Goal: Task Accomplishment & Management: Use online tool/utility

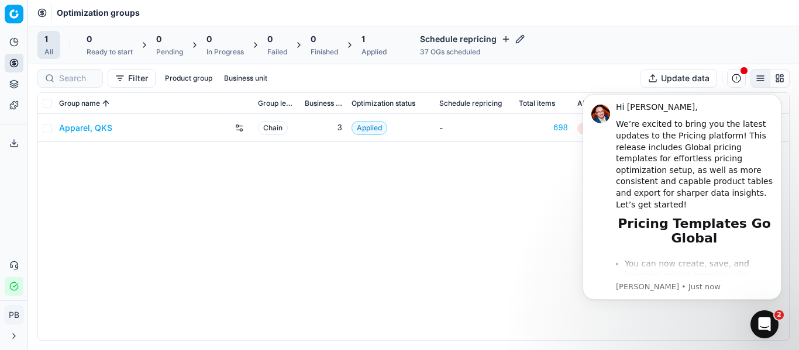
click at [104, 129] on link "Apparel, QKS" at bounding box center [85, 128] width 53 height 12
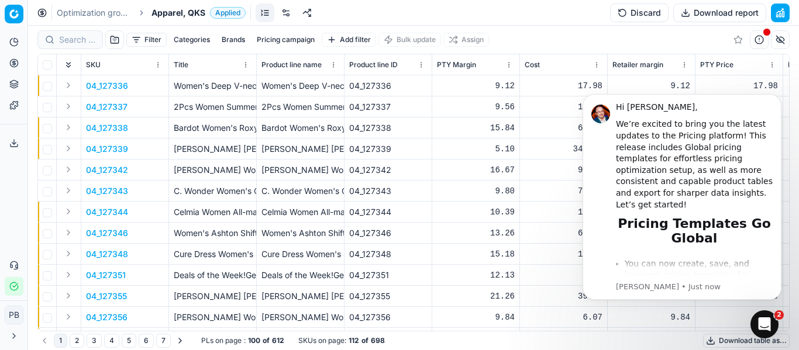
click at [756, 39] on button "button" at bounding box center [759, 39] width 19 height 19
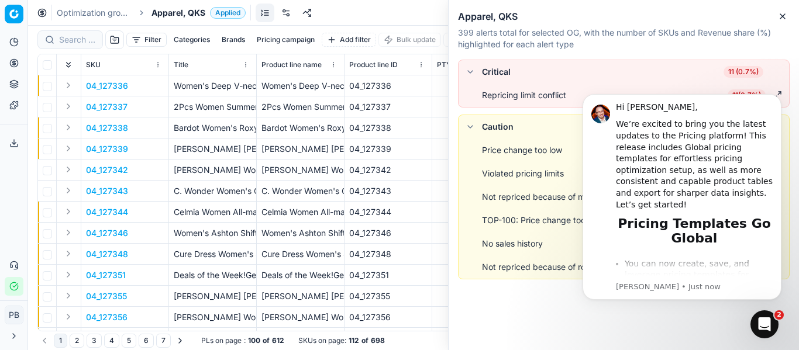
click at [784, 94] on body "Hi Prakhar, We’re excited to bring you the latest updates to the Pricing platfo…" at bounding box center [682, 197] width 225 height 233
click at [474, 129] on button "button" at bounding box center [470, 127] width 14 height 14
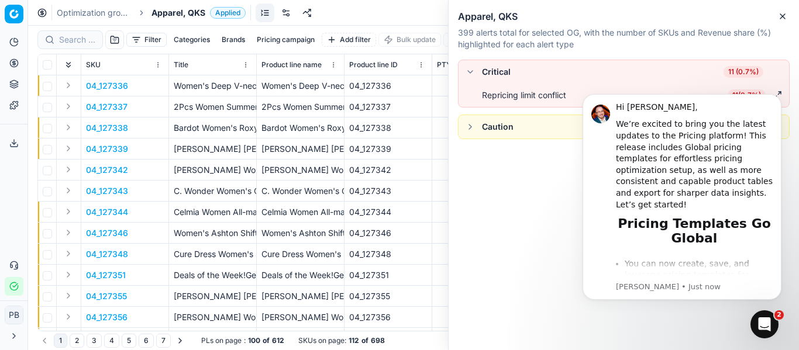
click at [475, 129] on button "button" at bounding box center [470, 127] width 14 height 14
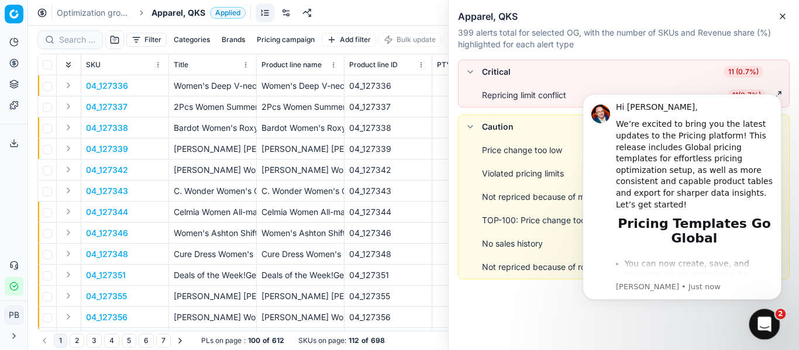
click at [774, 318] on div "Open Intercom Messenger" at bounding box center [762, 323] width 39 height 39
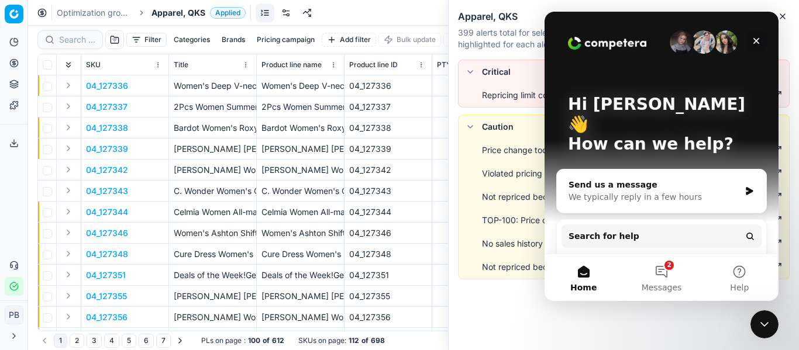
click at [755, 41] on icon "Close" at bounding box center [756, 40] width 9 height 9
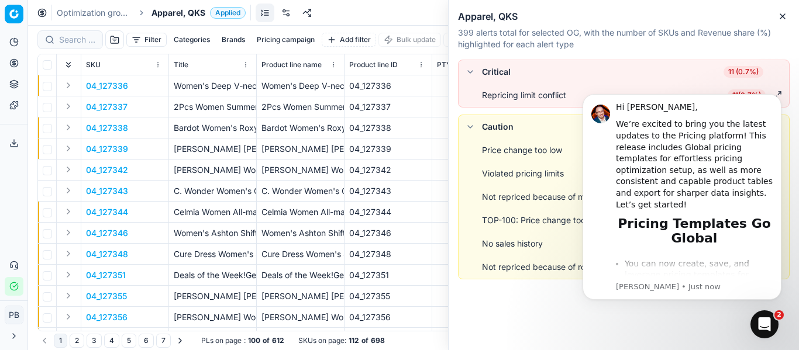
drag, startPoint x: 774, startPoint y: 97, endPoint x: 775, endPoint y: 153, distance: 56.2
click at [776, 97] on icon "Dismiss notification" at bounding box center [778, 97] width 5 height 5
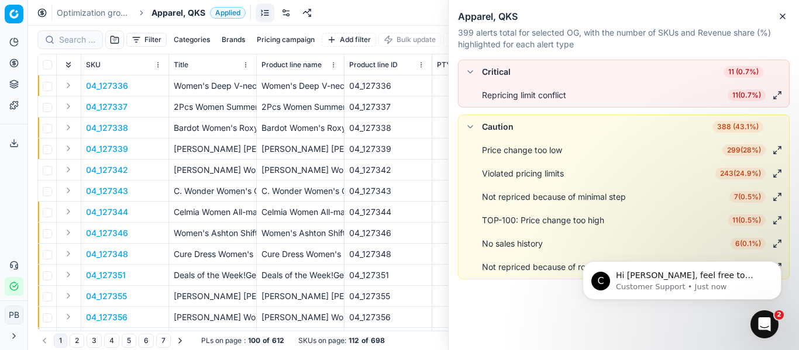
click at [780, 152] on button "button" at bounding box center [777, 150] width 14 height 14
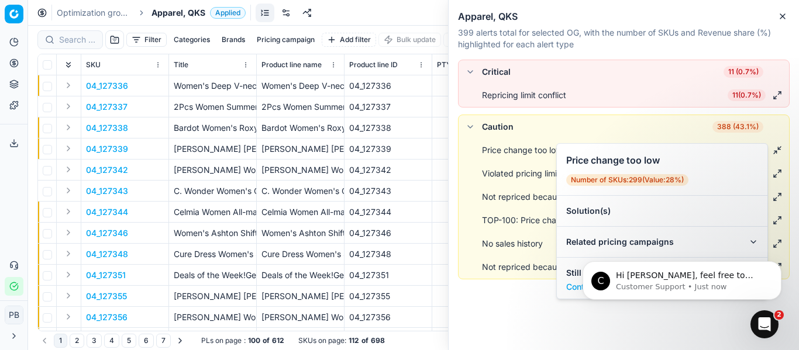
click at [780, 152] on button "button" at bounding box center [777, 150] width 14 height 14
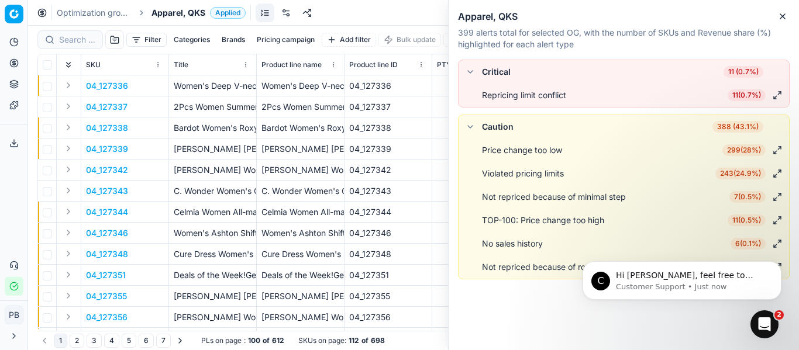
click at [782, 173] on button "button" at bounding box center [777, 174] width 14 height 14
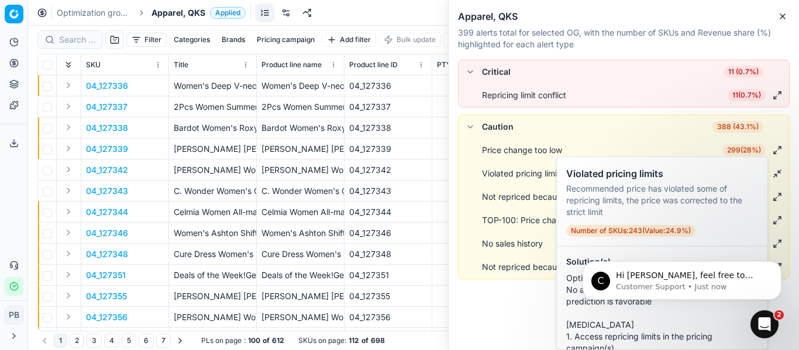
click at [782, 173] on button "button" at bounding box center [777, 174] width 14 height 14
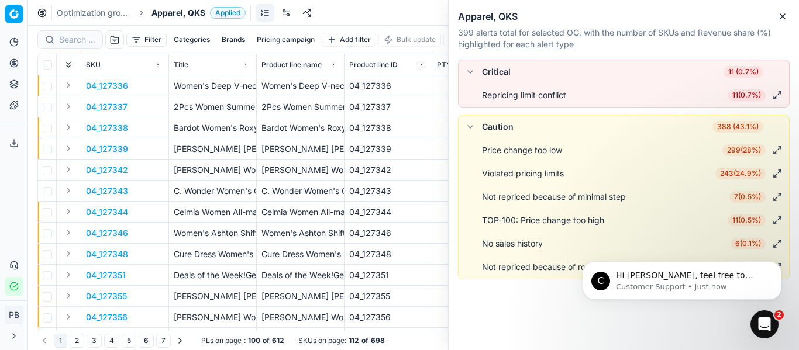
click at [784, 198] on div "C Hi Prakhar, feel free to reach out to Customer Support Team if you need any a…" at bounding box center [681, 227] width 215 height 146
click at [781, 195] on div "C Hi Prakhar, feel free to reach out to Customer Support Team if you need any a…" at bounding box center [681, 227] width 215 height 146
click at [783, 264] on button "Dismiss notification" at bounding box center [777, 264] width 15 height 15
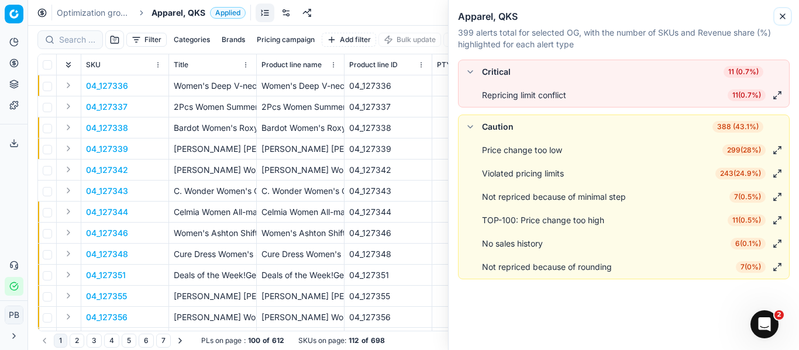
click at [788, 16] on button "Close" at bounding box center [783, 16] width 14 height 14
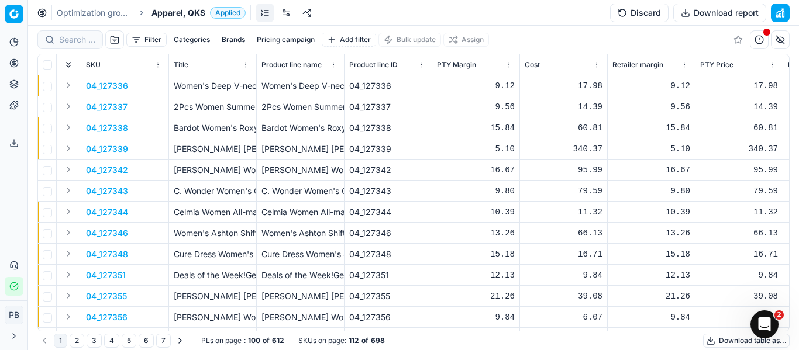
click at [185, 342] on button "Go to next page" at bounding box center [180, 341] width 14 height 14
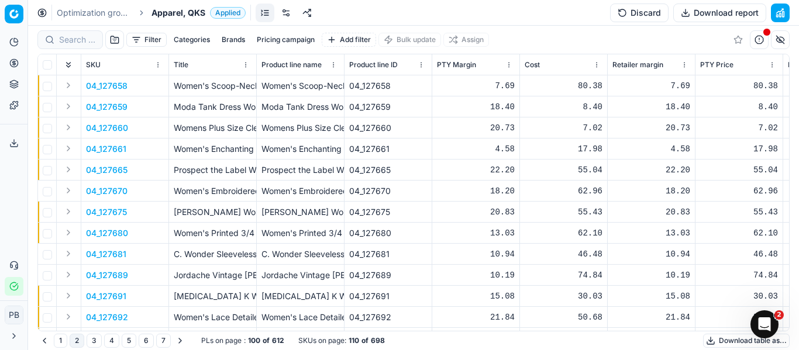
click at [40, 342] on button "Go to previous page" at bounding box center [44, 341] width 14 height 14
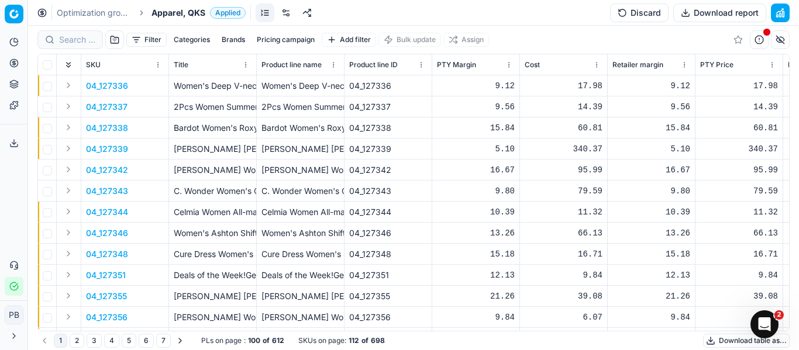
click at [129, 15] on link "Optimization groups" at bounding box center [94, 13] width 75 height 12
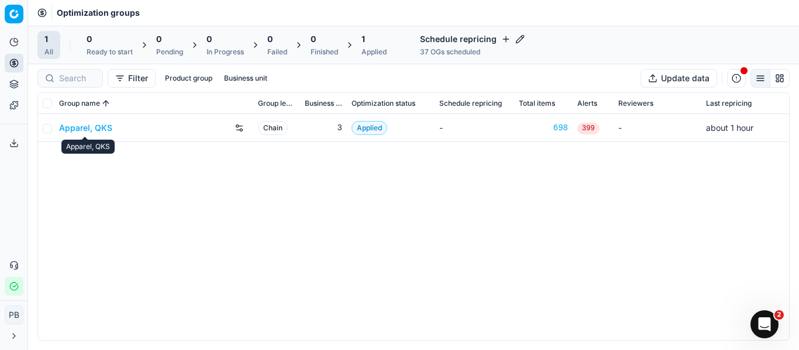
click at [71, 130] on link "Apparel, QKS" at bounding box center [85, 128] width 53 height 12
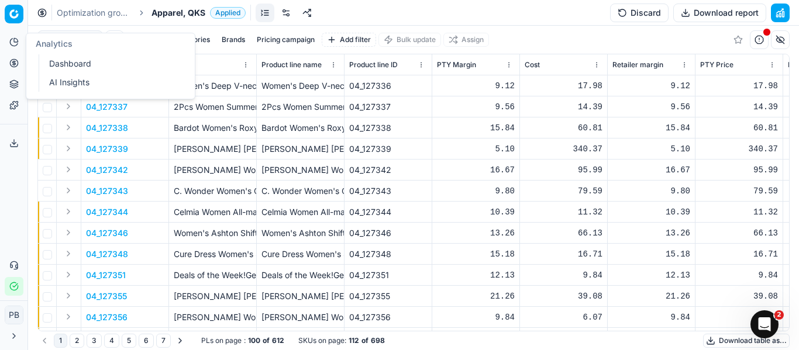
click at [9, 44] on button "Analytics" at bounding box center [14, 42] width 19 height 19
click at [57, 70] on link "Dashboard" at bounding box center [112, 64] width 136 height 16
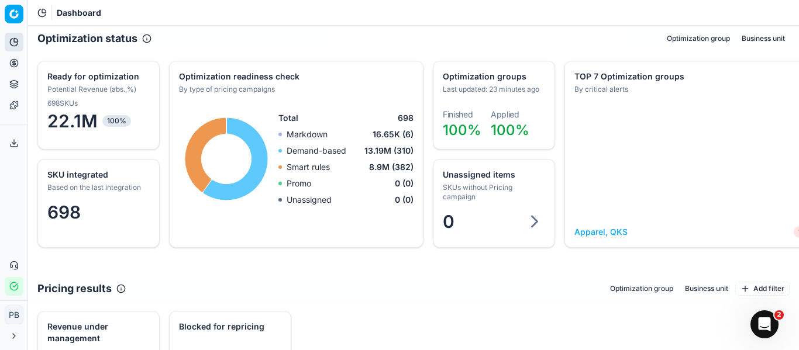
click at [547, 219] on div "0" at bounding box center [493, 223] width 121 height 35
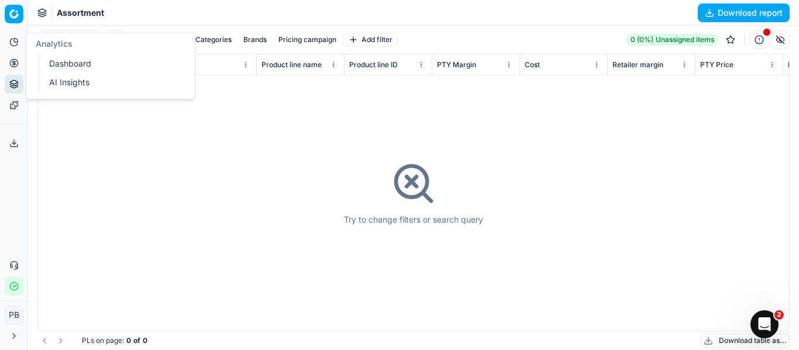
click at [66, 78] on link "AI Insights" at bounding box center [112, 82] width 136 height 16
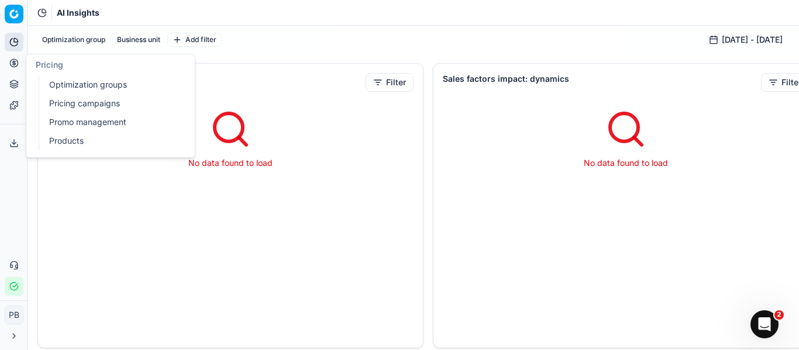
click at [64, 85] on link "Optimization groups" at bounding box center [112, 85] width 136 height 16
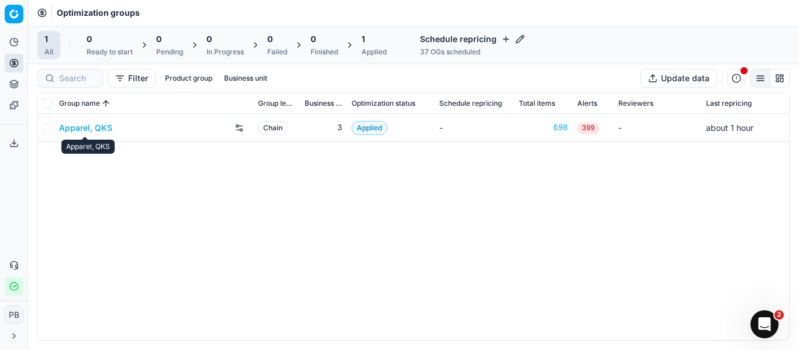
click at [106, 130] on link "Apparel, QKS" at bounding box center [85, 128] width 53 height 12
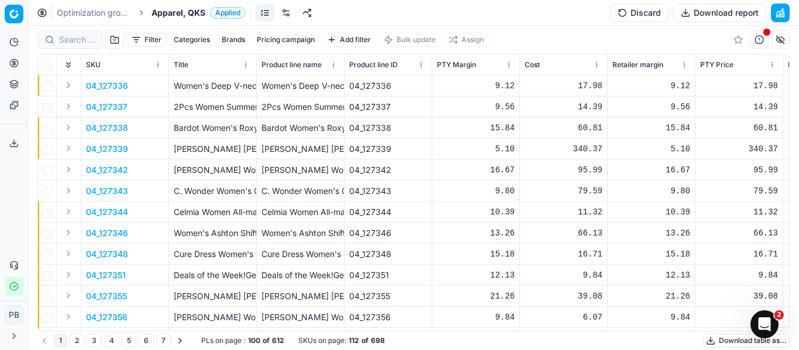
click at [229, 42] on button "Brands" at bounding box center [233, 40] width 33 height 14
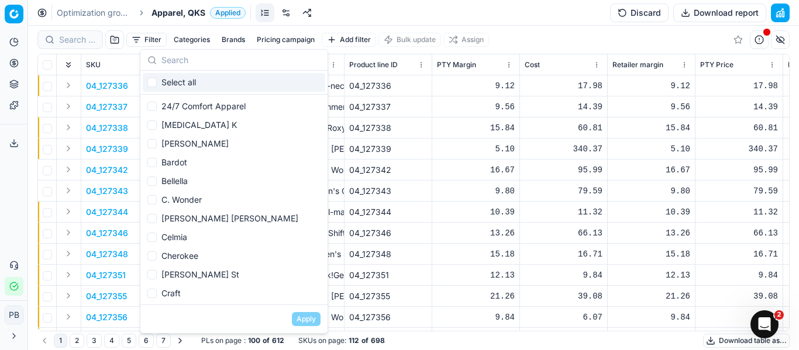
click at [277, 40] on button "Pricing campaign" at bounding box center [285, 40] width 67 height 14
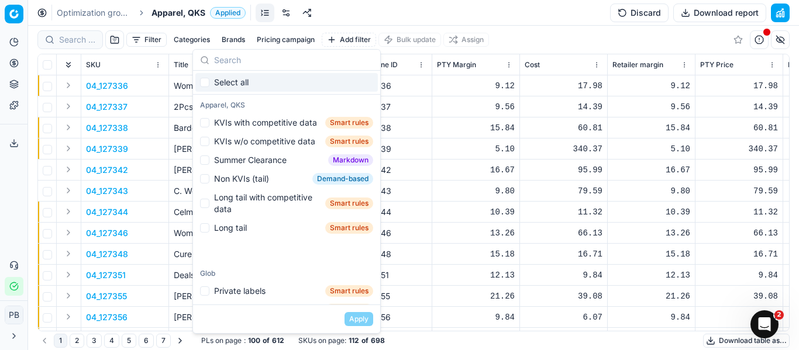
click at [231, 42] on button "Brands" at bounding box center [233, 40] width 33 height 14
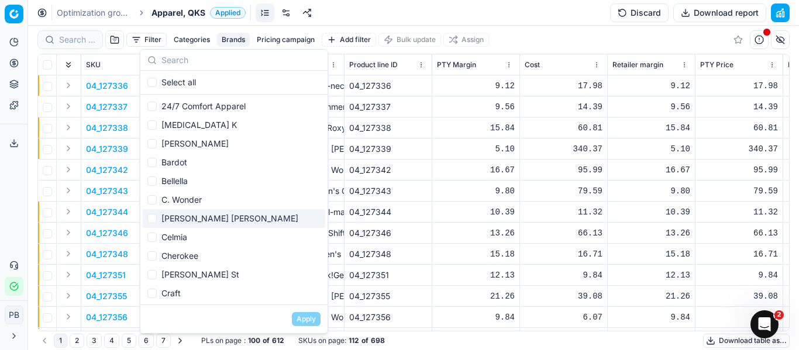
click at [240, 217] on div "Calvin Klein" at bounding box center [234, 218] width 183 height 19
checkbox input "true"
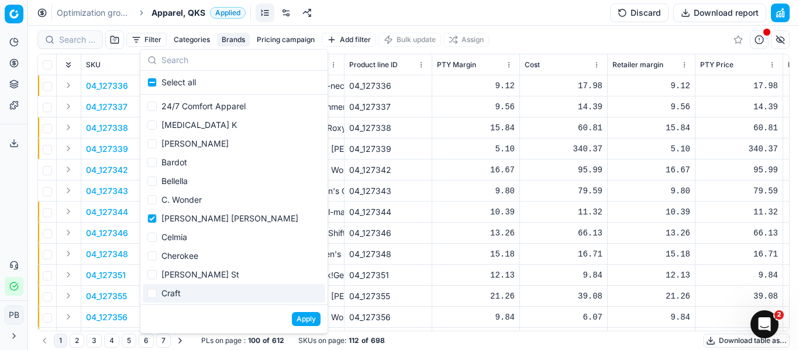
click at [304, 317] on button "Apply" at bounding box center [306, 319] width 29 height 14
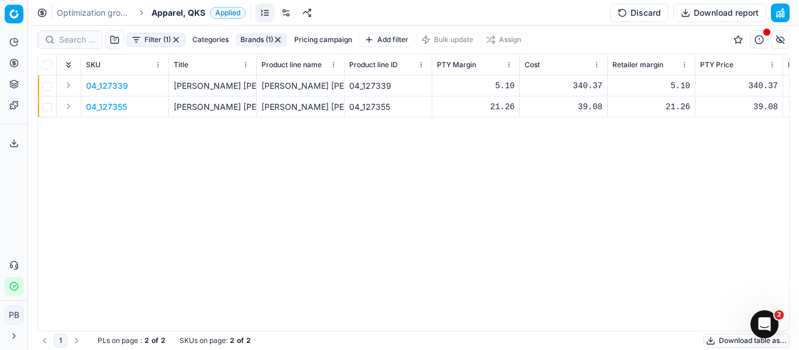
click at [280, 43] on button "button" at bounding box center [277, 39] width 9 height 9
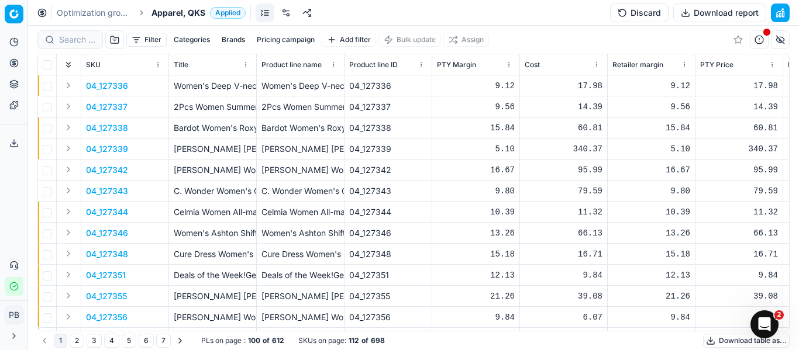
click at [261, 15] on link at bounding box center [265, 13] width 19 height 19
click at [257, 12] on link at bounding box center [265, 13] width 19 height 19
click at [285, 11] on link at bounding box center [286, 13] width 19 height 19
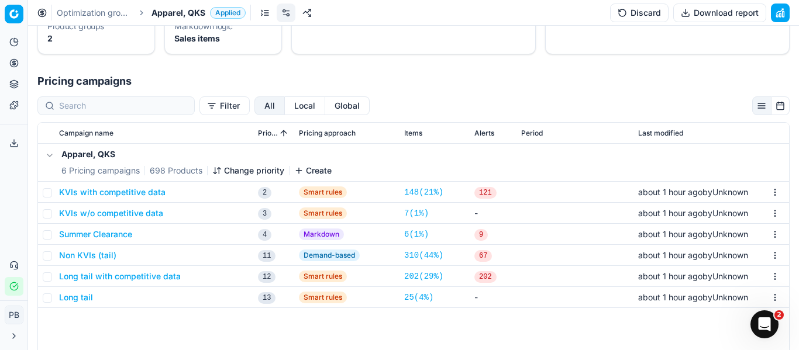
scroll to position [175, 0]
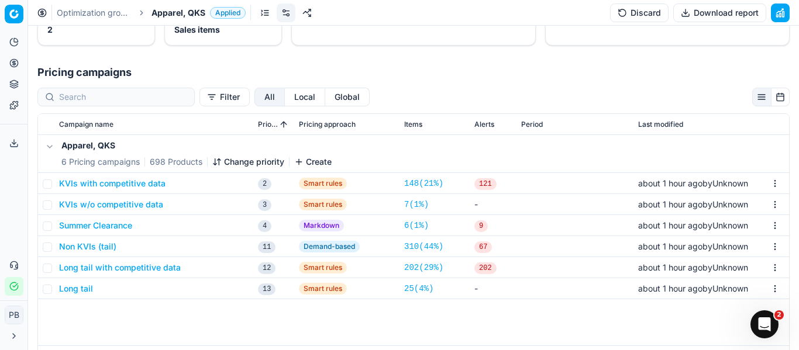
click at [139, 182] on button "KVIs with competitive data" at bounding box center [112, 184] width 106 height 12
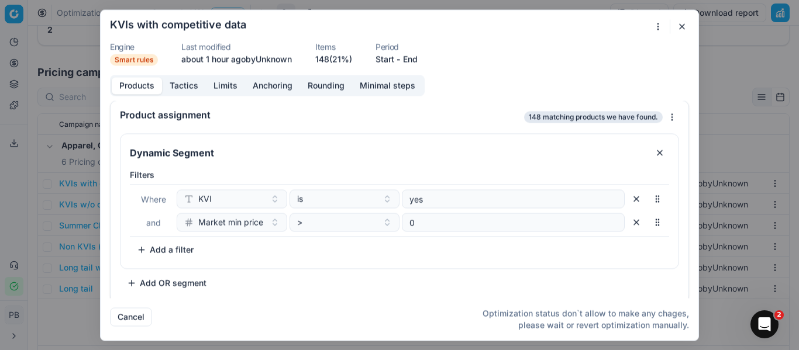
scroll to position [0, 0]
click at [203, 88] on button "Tactics" at bounding box center [184, 85] width 44 height 17
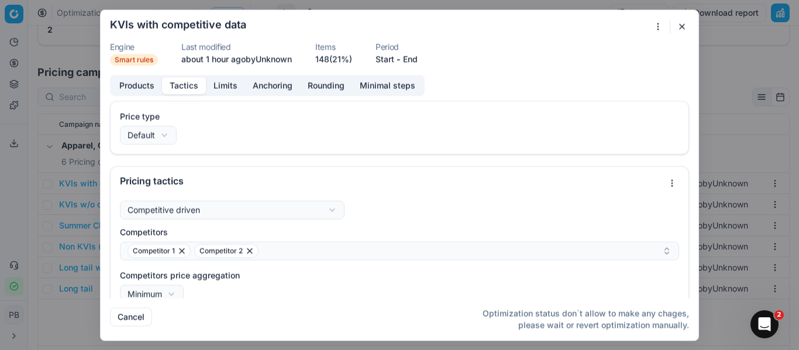
click at [228, 94] on div "Products Tactics Limits Anchoring Rounding Minimal steps" at bounding box center [267, 85] width 315 height 21
click at [226, 88] on button "Limits" at bounding box center [225, 85] width 39 height 17
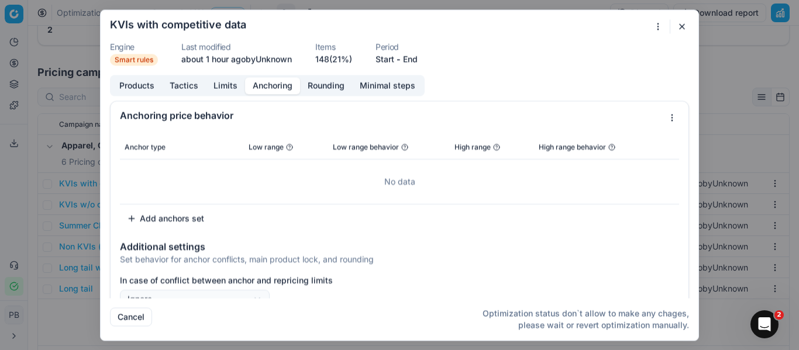
click at [267, 84] on button "Anchoring" at bounding box center [272, 85] width 55 height 17
click at [319, 92] on button "Rounding" at bounding box center [326, 85] width 52 height 17
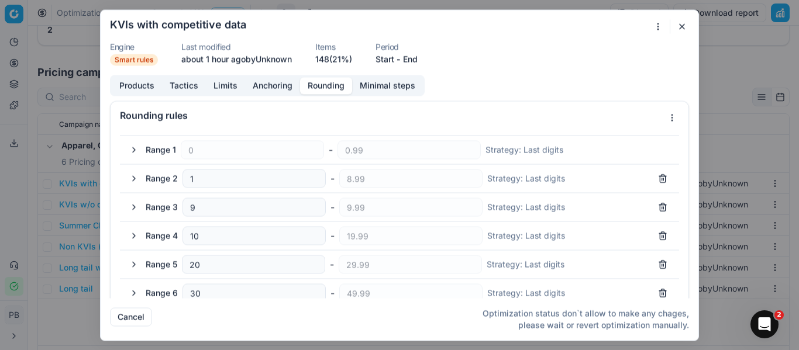
click at [400, 86] on button "Minimal steps" at bounding box center [387, 85] width 71 height 17
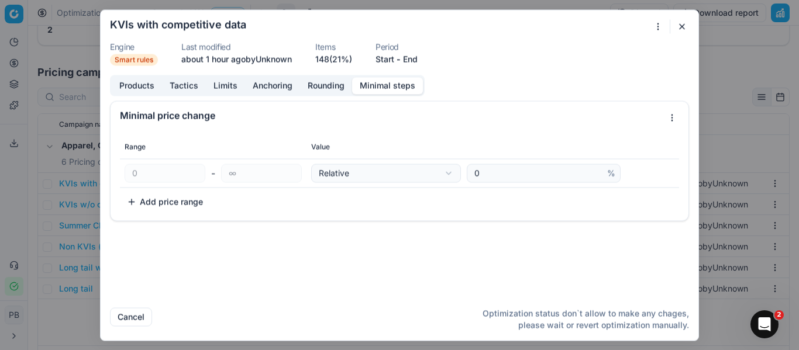
click at [681, 33] on button "button" at bounding box center [682, 26] width 14 height 14
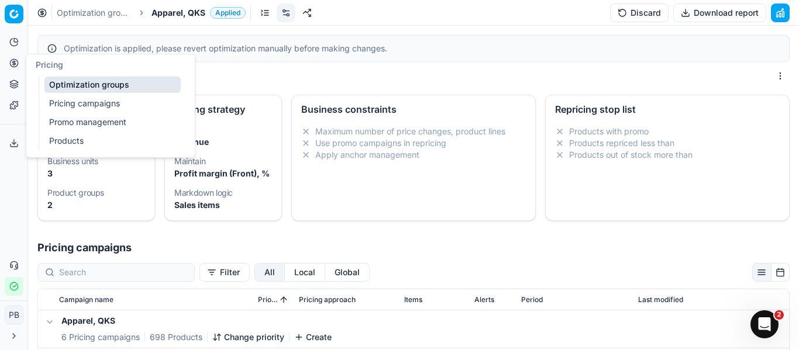
click at [20, 63] on button "Pricing" at bounding box center [14, 63] width 19 height 19
click at [67, 108] on link "Pricing campaigns" at bounding box center [112, 103] width 136 height 16
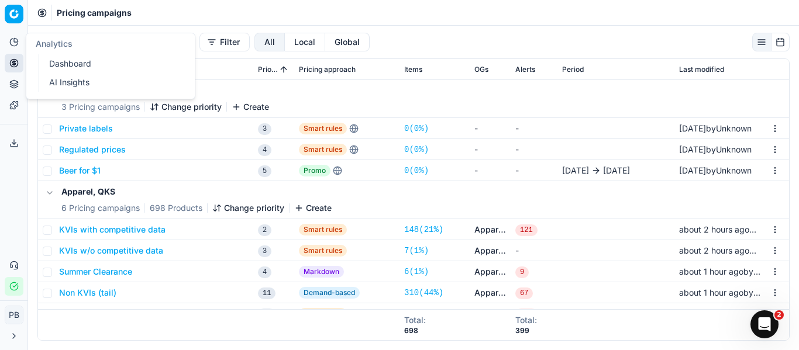
click at [12, 43] on icon at bounding box center [13, 41] width 9 height 9
click at [61, 63] on link "Dashboard" at bounding box center [112, 64] width 136 height 16
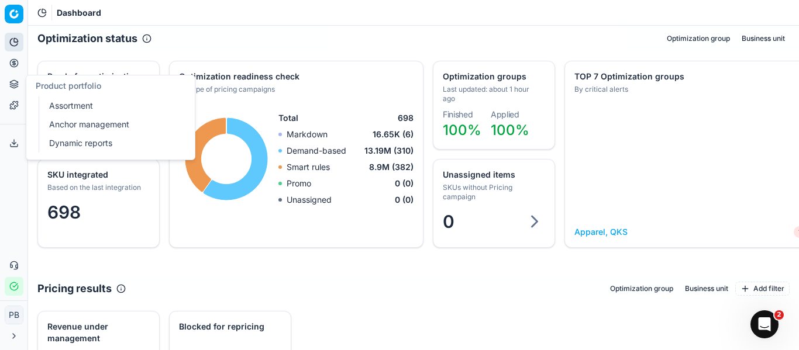
click at [59, 129] on link "Anchor management" at bounding box center [112, 124] width 136 height 16
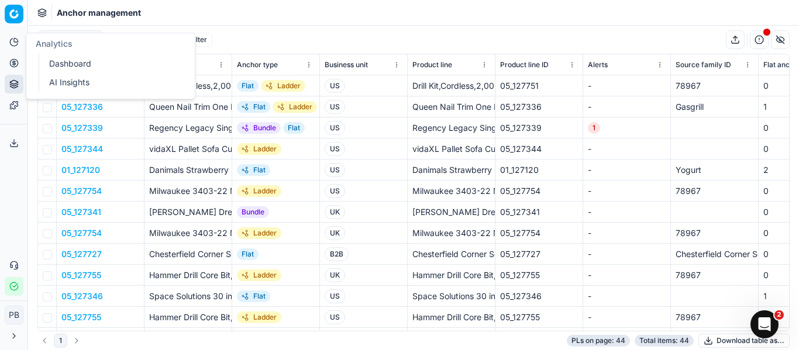
click at [9, 44] on icon at bounding box center [13, 41] width 9 height 9
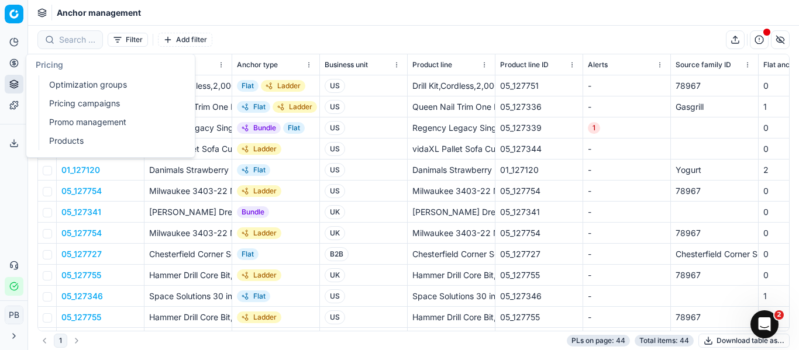
click at [57, 120] on link "Promo management" at bounding box center [112, 122] width 136 height 16
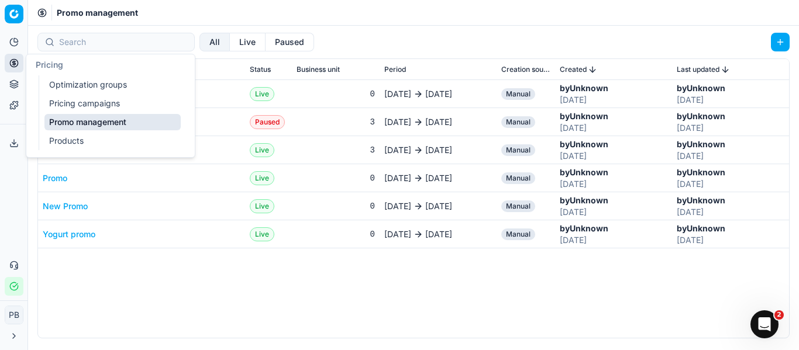
click at [57, 110] on link "Pricing campaigns" at bounding box center [112, 103] width 136 height 16
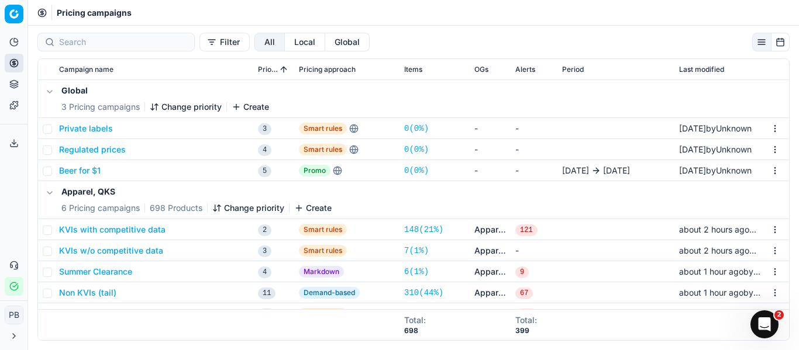
click at [290, 44] on button "Local" at bounding box center [305, 42] width 40 height 19
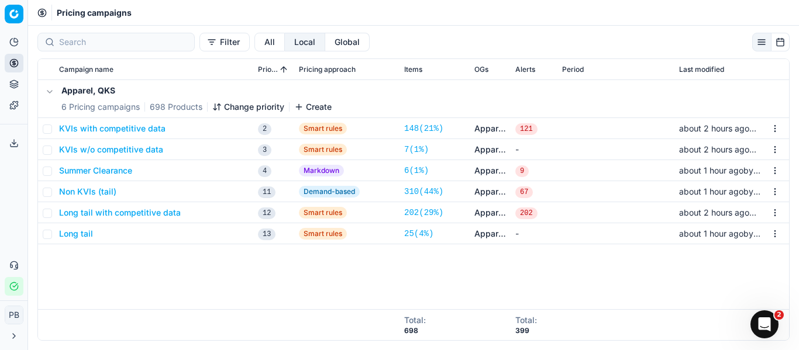
click at [325, 39] on button "Global" at bounding box center [347, 42] width 44 height 19
